Goal: Task Accomplishment & Management: Manage account settings

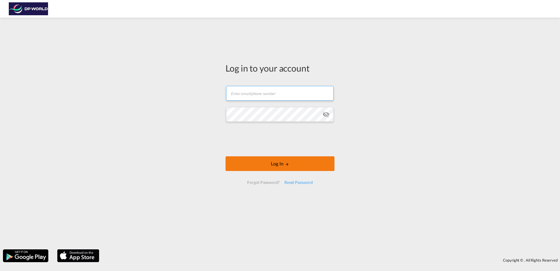
type input "[PERSON_NAME][EMAIL_ADDRESS][PERSON_NAME][DOMAIN_NAME]"
click at [294, 160] on button "Log In" at bounding box center [280, 163] width 109 height 15
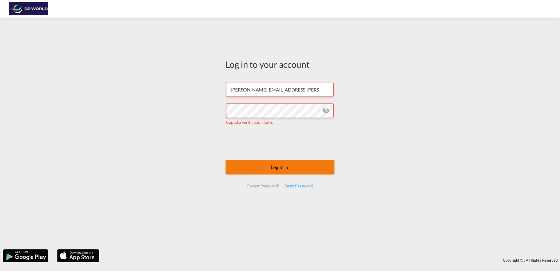
click at [285, 168] on md-icon "LOGIN" at bounding box center [287, 168] width 4 height 4
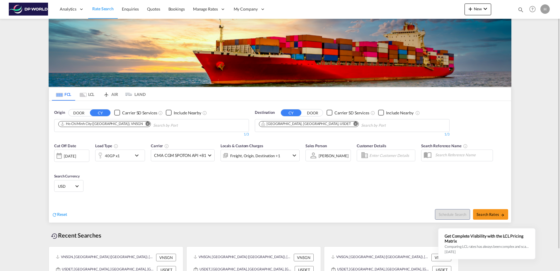
click at [545, 9] on div "H" at bounding box center [545, 8] width 9 height 9
click at [536, 25] on button "My Profile" at bounding box center [539, 26] width 38 height 12
click at [277, 156] on div "Freight, Origin, Destination +1" at bounding box center [255, 156] width 50 height 8
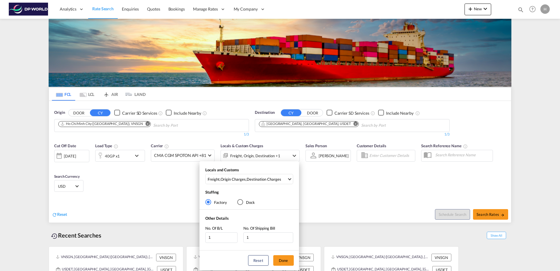
click at [207, 156] on div "Locals and Customs Freight , Origin Charges , Destination Charges Clear All Sel…" at bounding box center [280, 135] width 560 height 271
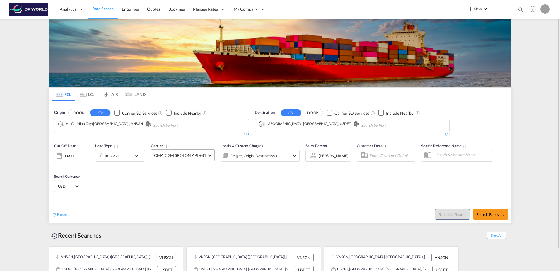
click at [207, 156] on md-select-value "CMA CGM SPOTON API +81" at bounding box center [182, 154] width 63 height 11
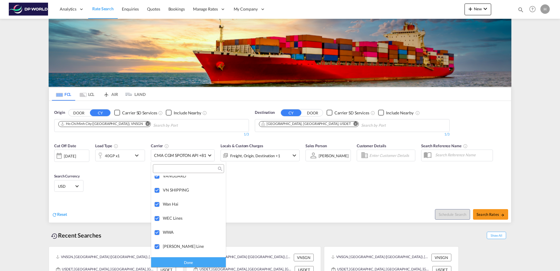
scroll to position [1476, 0]
click at [374, 190] on md-backdrop at bounding box center [280, 135] width 560 height 271
